Goal: Navigation & Orientation: Find specific page/section

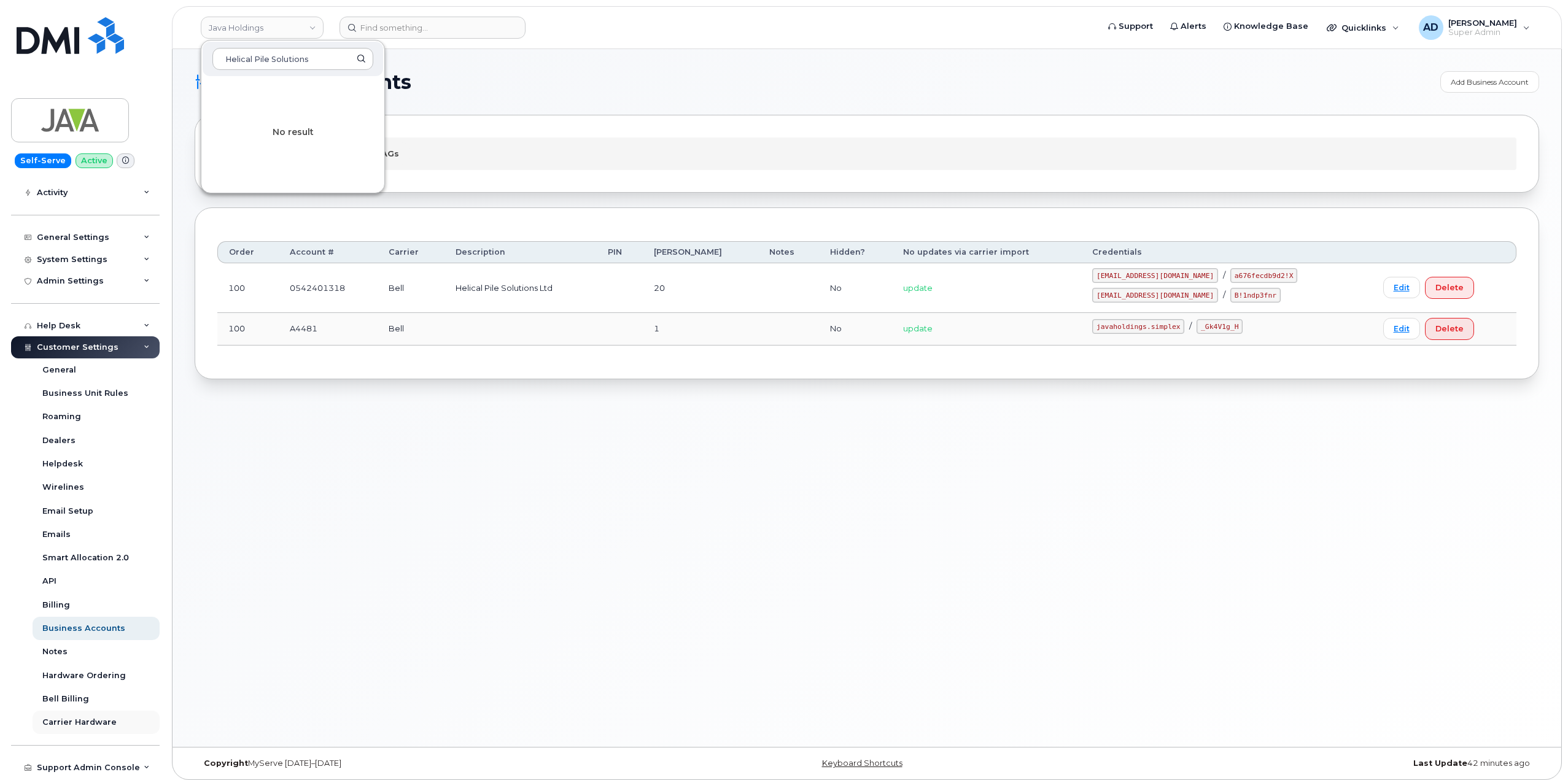
scroll to position [167, 0]
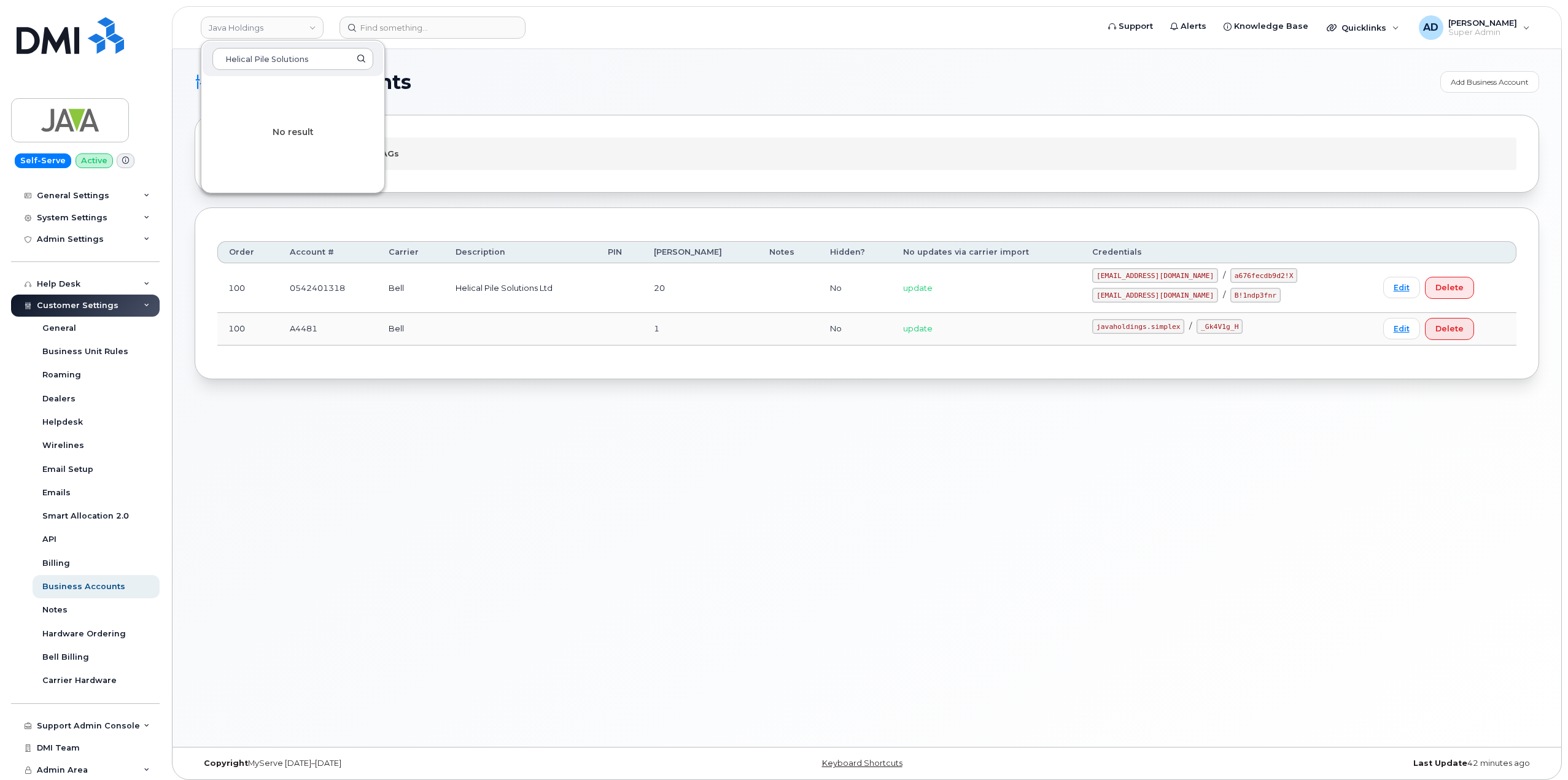
click at [436, 341] on td "Bell" at bounding box center [411, 329] width 67 height 32
click at [389, 151] on link "Bell NAGs" at bounding box center [378, 153] width 64 height 22
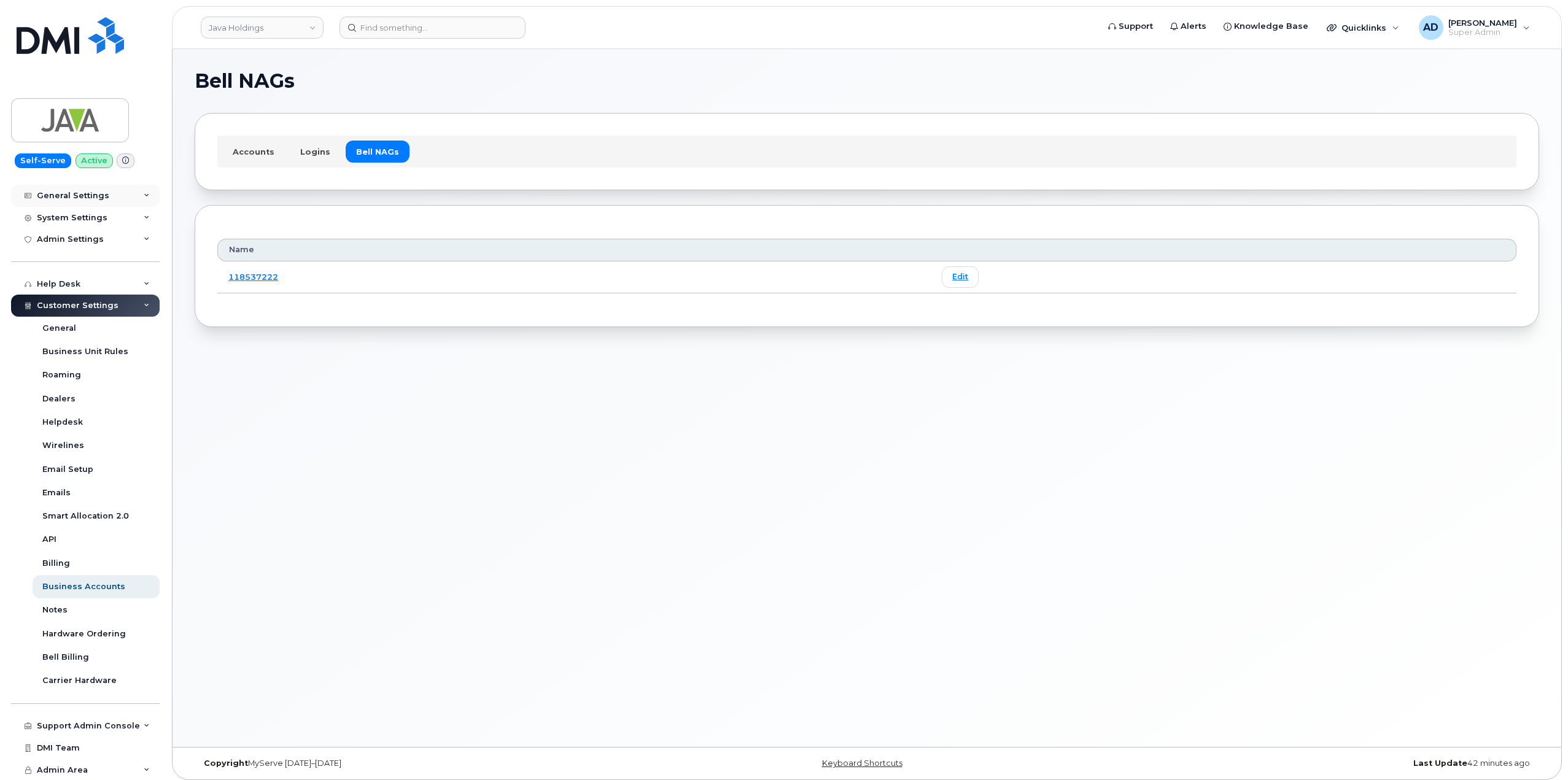
click at [69, 201] on div "General Settings" at bounding box center [85, 195] width 148 height 22
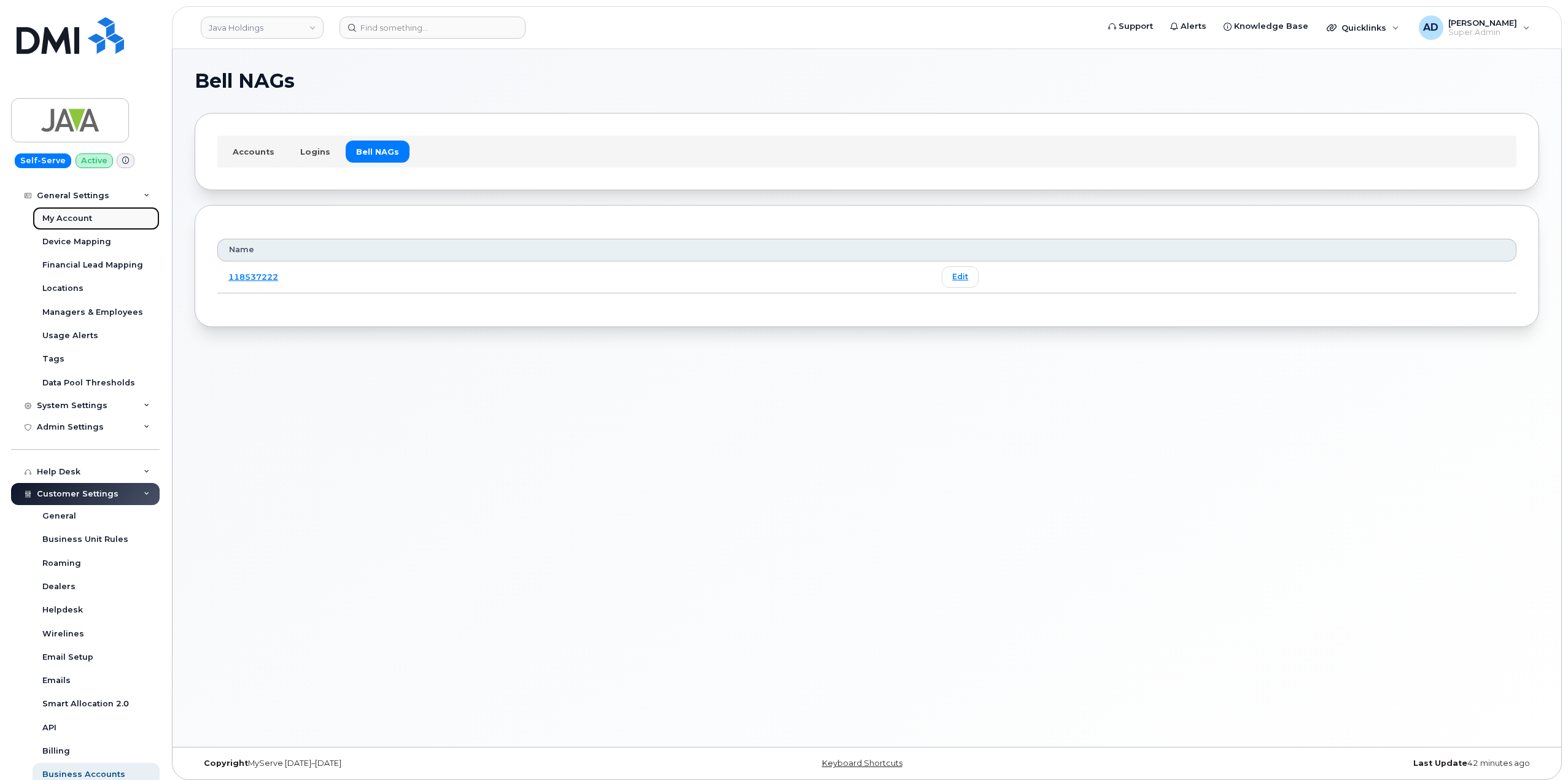
click at [70, 226] on link "My Account" at bounding box center [96, 219] width 127 height 23
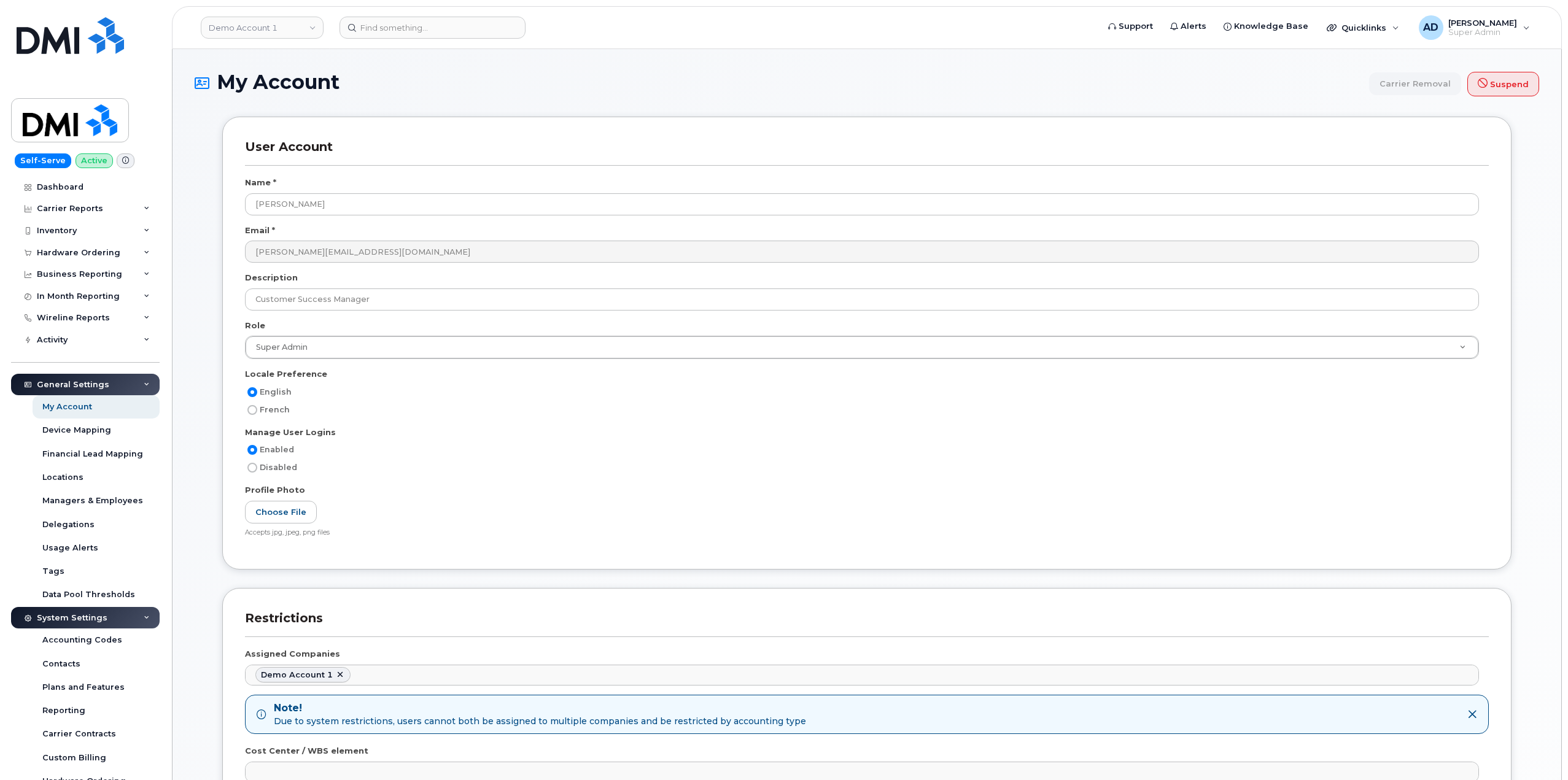
scroll to position [1904, 0]
click at [235, 32] on link "Demo Account 1" at bounding box center [262, 27] width 123 height 22
type input "java holding"
click at [263, 115] on span "Java Holdings" at bounding box center [239, 116] width 55 height 12
